Goal: Transaction & Acquisition: Purchase product/service

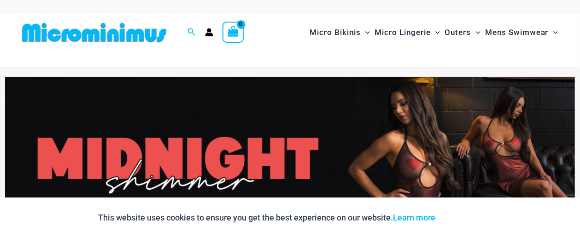
click at [106, 33] on img at bounding box center [94, 32] width 152 height 21
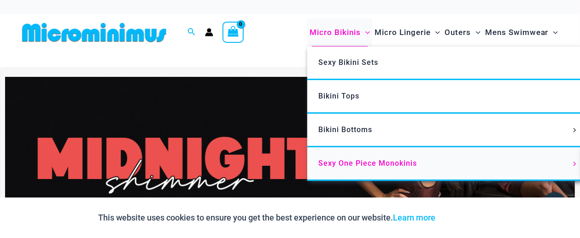
click at [362, 162] on span "Sexy One Piece Monokinis" at bounding box center [367, 163] width 99 height 9
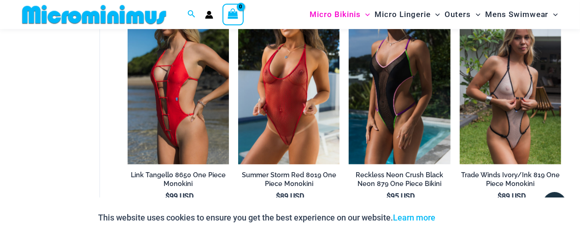
scroll to position [333, 0]
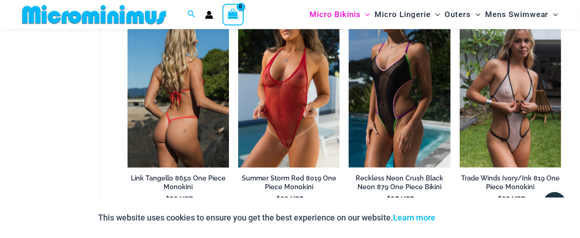
click at [182, 122] on img at bounding box center [178, 91] width 101 height 152
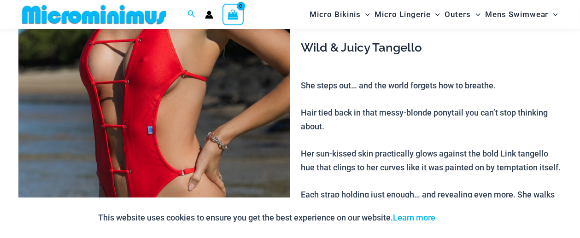
scroll to position [383, 0]
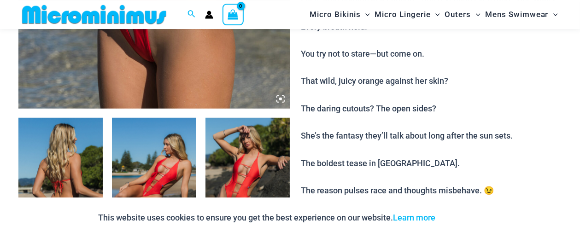
click at [278, 96] on icon at bounding box center [278, 97] width 2 height 2
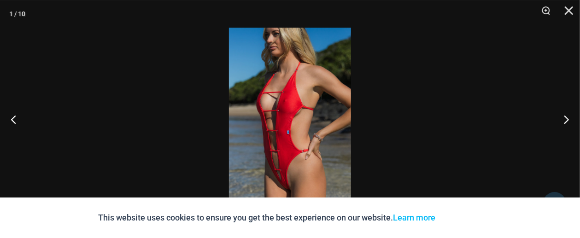
click at [291, 187] on img at bounding box center [290, 119] width 122 height 183
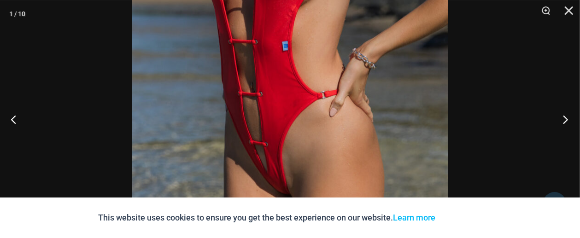
click at [570, 115] on button "Next" at bounding box center [562, 119] width 35 height 46
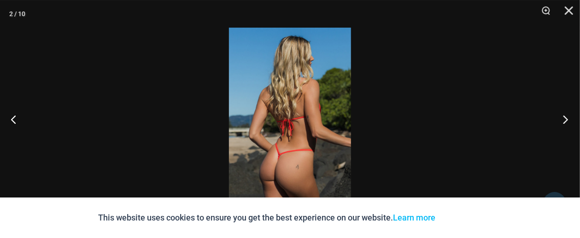
click at [570, 116] on button "Next" at bounding box center [562, 119] width 35 height 46
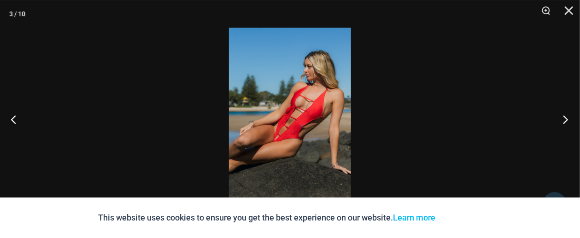
click at [570, 116] on button "Next" at bounding box center [562, 119] width 35 height 46
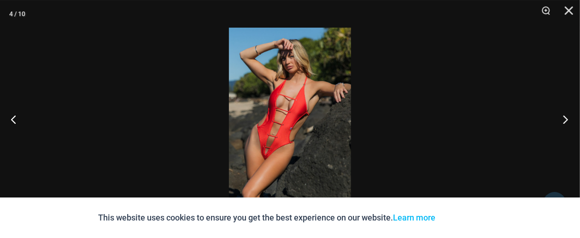
click at [570, 116] on button "Next" at bounding box center [562, 119] width 35 height 46
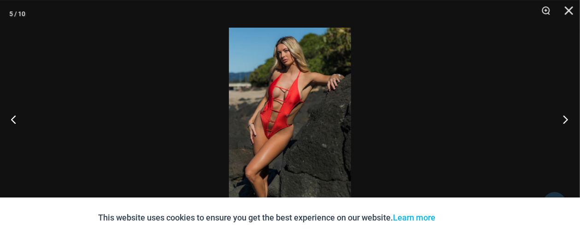
click at [570, 116] on button "Next" at bounding box center [562, 119] width 35 height 46
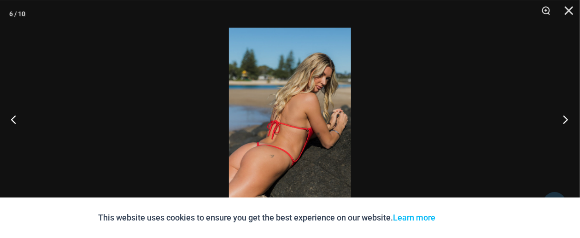
click at [570, 116] on button "Next" at bounding box center [562, 119] width 35 height 46
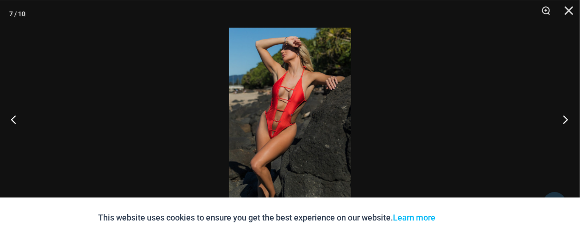
click at [570, 116] on button "Next" at bounding box center [562, 119] width 35 height 46
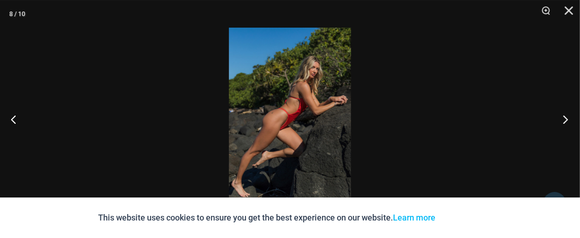
click at [570, 116] on button "Next" at bounding box center [562, 119] width 35 height 46
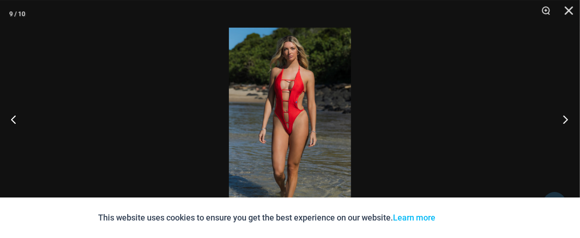
click at [570, 116] on button "Next" at bounding box center [562, 119] width 35 height 46
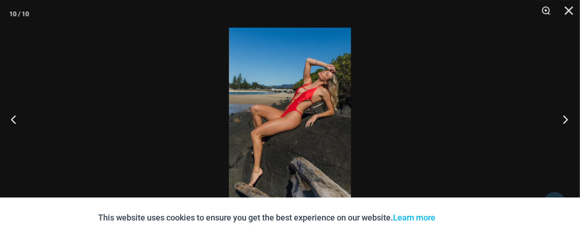
click at [570, 116] on button "Next" at bounding box center [562, 119] width 35 height 46
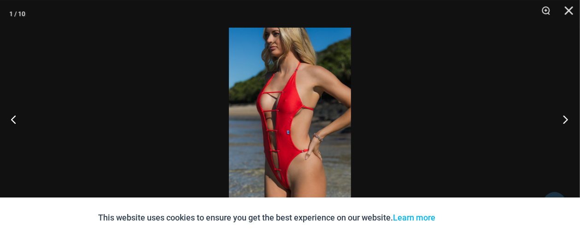
click at [570, 116] on button "Next" at bounding box center [562, 119] width 35 height 46
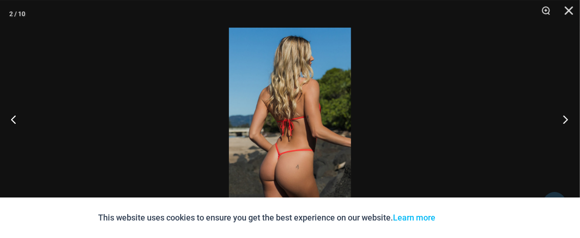
click at [570, 116] on button "Next" at bounding box center [562, 119] width 35 height 46
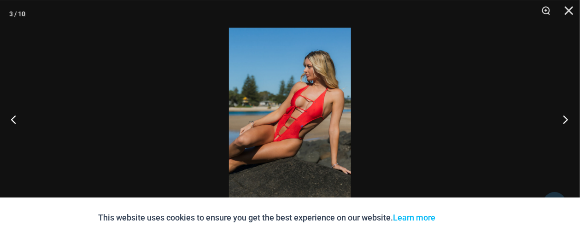
click at [570, 116] on button "Next" at bounding box center [562, 119] width 35 height 46
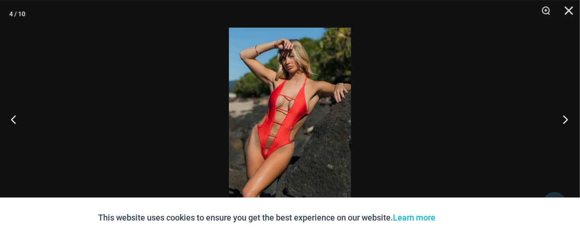
click at [570, 116] on button "Next" at bounding box center [562, 119] width 35 height 46
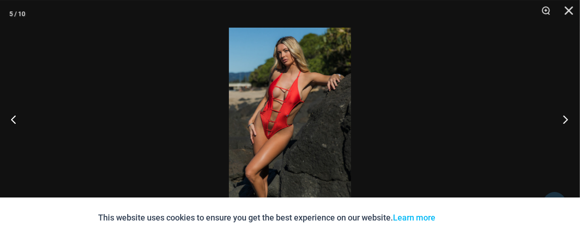
click at [570, 116] on button "Next" at bounding box center [562, 119] width 35 height 46
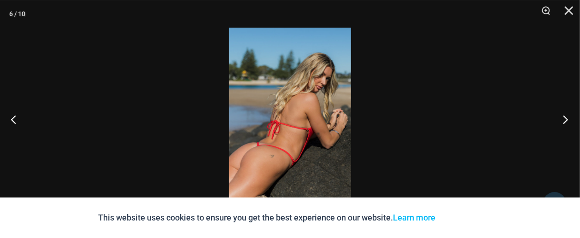
click at [570, 116] on button "Next" at bounding box center [562, 119] width 35 height 46
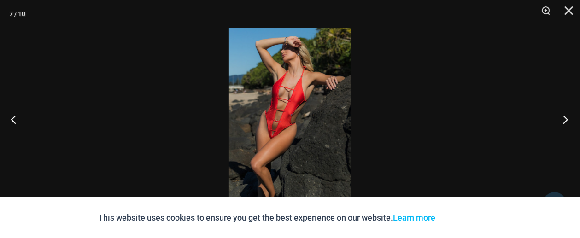
click at [570, 116] on button "Next" at bounding box center [562, 119] width 35 height 46
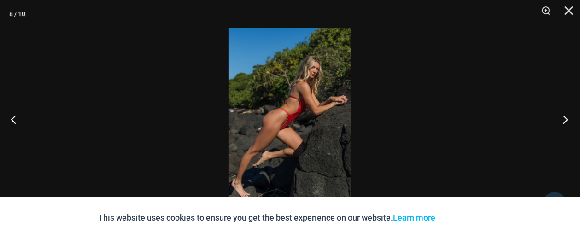
click at [570, 116] on button "Next" at bounding box center [562, 119] width 35 height 46
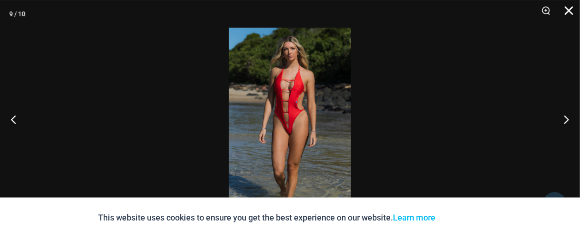
click at [566, 10] on button "Close" at bounding box center [565, 14] width 23 height 28
